Goal: Navigation & Orientation: Find specific page/section

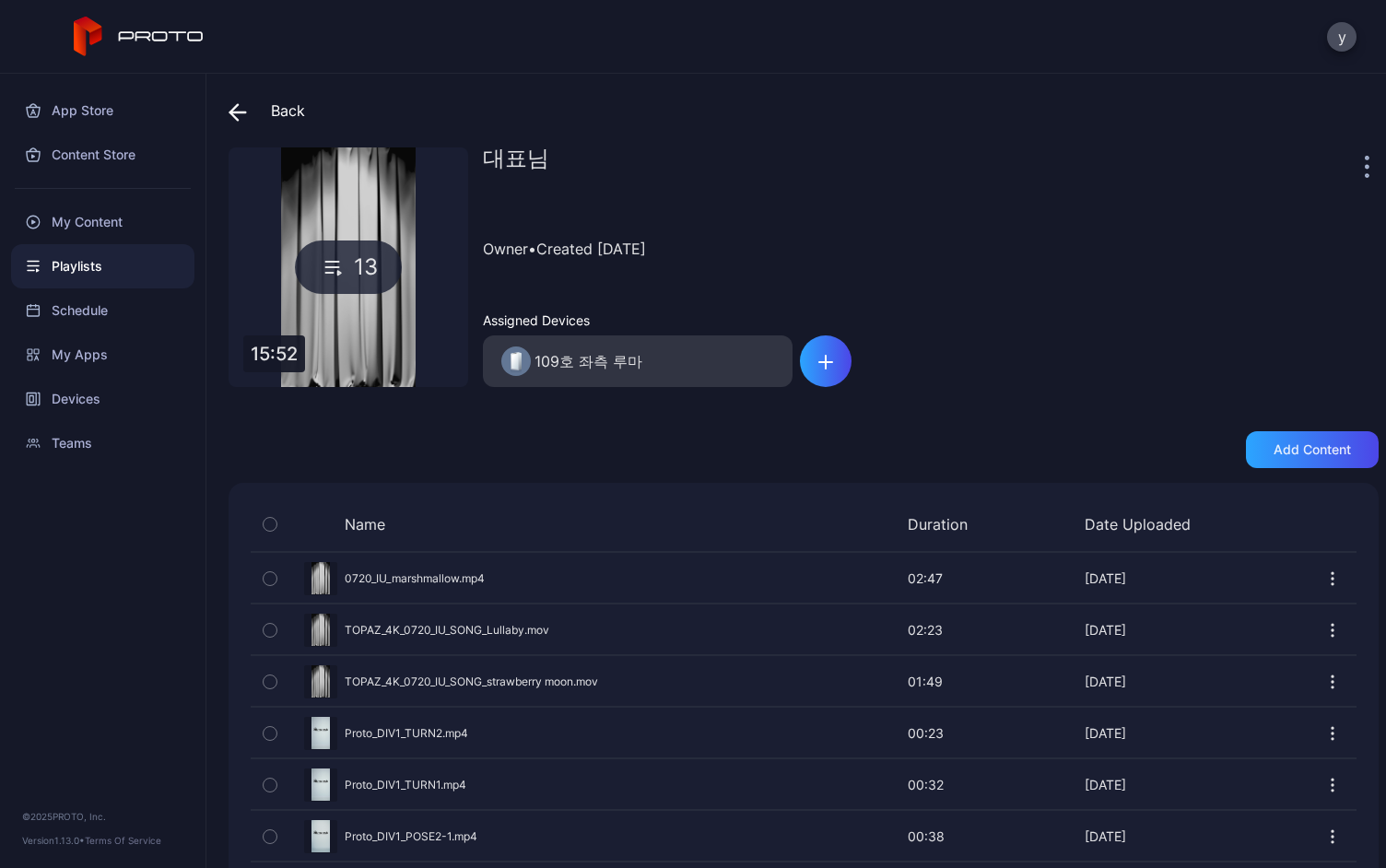
scroll to position [392, 0]
